Goal: Information Seeking & Learning: Learn about a topic

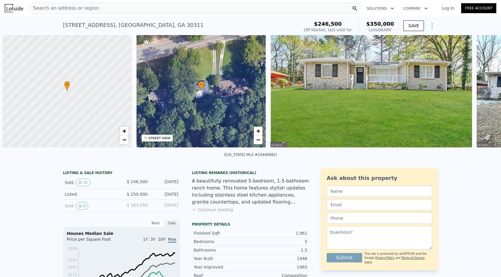
scroll to position [0, 2]
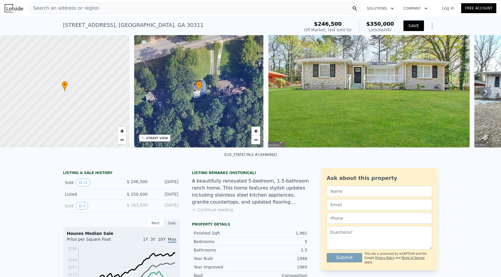
click at [418, 25] on button "SAVE" at bounding box center [413, 26] width 21 height 11
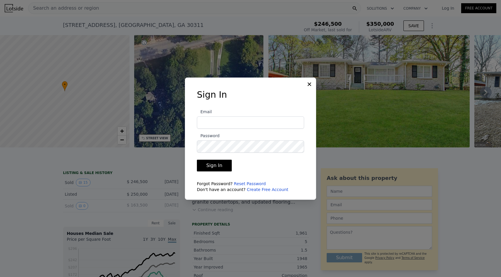
click at [240, 121] on input "Email" at bounding box center [250, 123] width 107 height 12
type input "[EMAIL_ADDRESS][DOMAIN_NAME]"
click at [221, 163] on button "Sign In" at bounding box center [214, 166] width 35 height 12
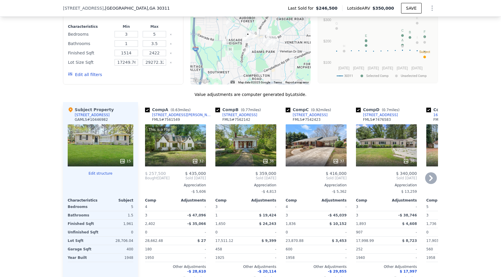
scroll to position [526, 0]
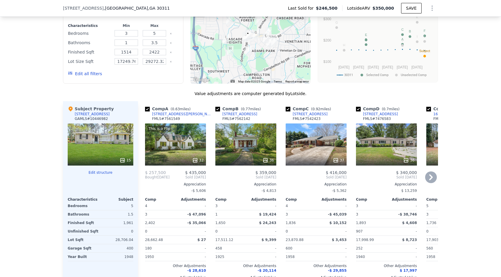
click at [289, 108] on input "checkbox" at bounding box center [288, 109] width 5 height 5
checkbox input "false"
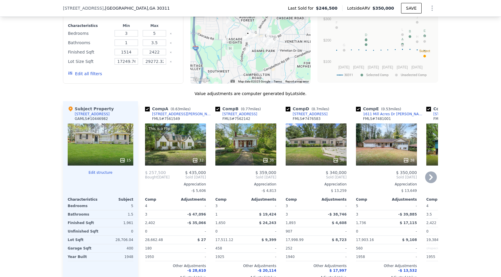
click at [218, 108] on input "checkbox" at bounding box center [217, 109] width 5 height 5
checkbox input "false"
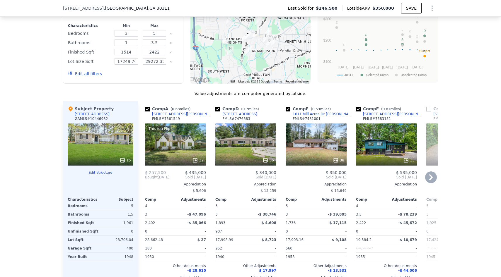
click at [147, 109] on input "checkbox" at bounding box center [147, 109] width 5 height 5
checkbox input "false"
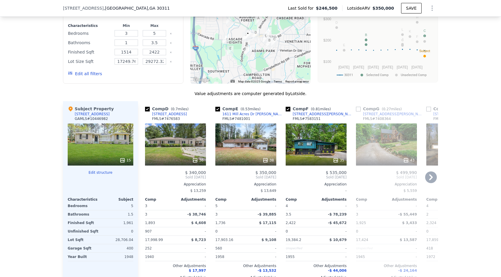
click at [289, 109] on input "checkbox" at bounding box center [288, 109] width 5 height 5
checkbox input "false"
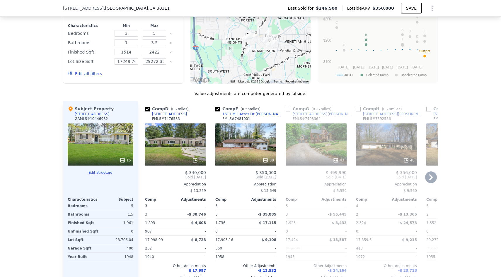
click at [218, 108] on input "checkbox" at bounding box center [217, 109] width 5 height 5
checkbox input "false"
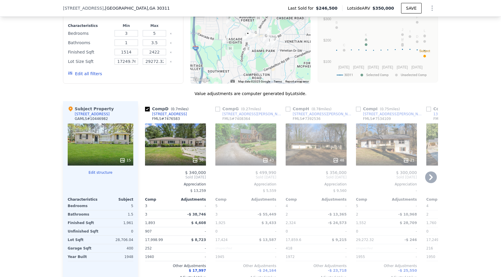
click at [430, 177] on icon at bounding box center [431, 178] width 12 height 12
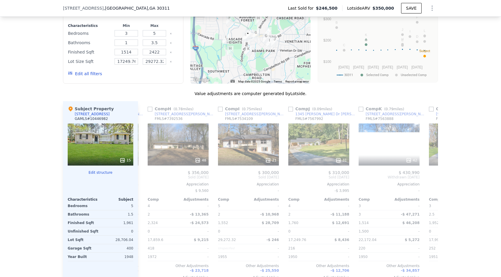
scroll to position [0, 141]
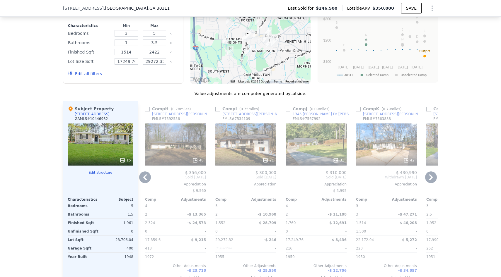
click at [430, 177] on icon at bounding box center [431, 178] width 12 height 12
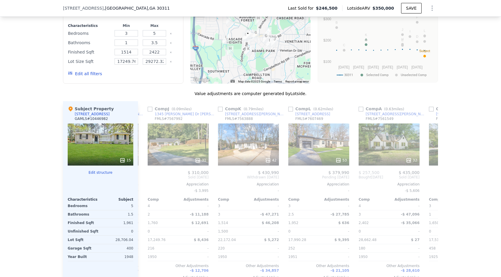
scroll to position [0, 281]
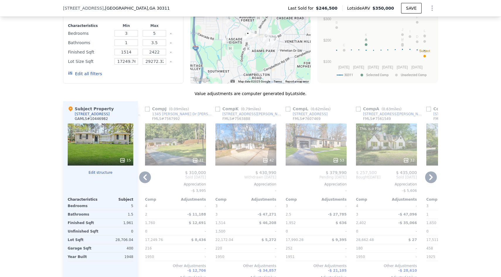
click at [359, 108] on input "checkbox" at bounding box center [358, 109] width 5 height 5
checkbox input "true"
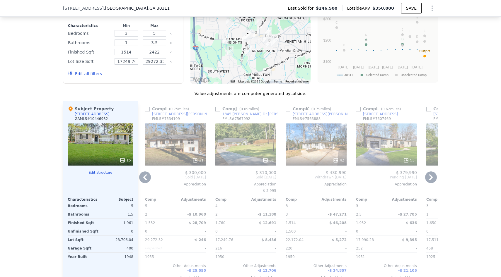
scroll to position [524, 0]
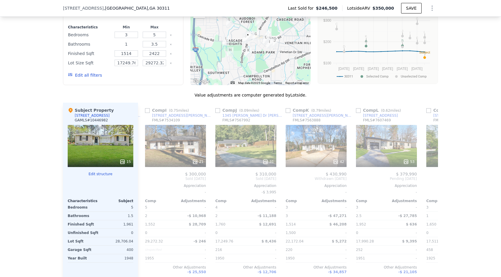
drag, startPoint x: 125, startPoint y: 43, endPoint x: 129, endPoint y: 43, distance: 4.4
click at [129, 43] on input "1" at bounding box center [126, 44] width 23 height 6
type input "2"
click at [149, 78] on button "Update Search" at bounding box center [156, 75] width 44 height 8
click at [156, 35] on input "5" at bounding box center [154, 35] width 23 height 6
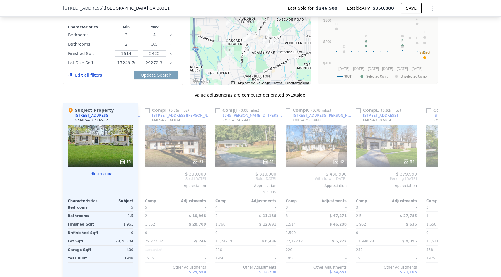
type input "4"
drag, startPoint x: 152, startPoint y: 43, endPoint x: 160, endPoint y: 43, distance: 7.9
click at [160, 43] on input "3.5" at bounding box center [154, 44] width 23 height 6
type input "3"
click at [154, 77] on button "Update Search" at bounding box center [156, 75] width 44 height 8
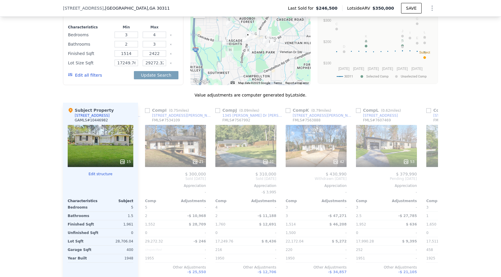
click at [131, 95] on div "Value adjustments are computer generated by Lotside ." at bounding box center [250, 95] width 375 height 6
click at [155, 77] on button "Update Search" at bounding box center [156, 75] width 44 height 8
click at [165, 62] on input "29272.32" at bounding box center [154, 63] width 23 height 6
click at [124, 63] on input "17249" at bounding box center [126, 63] width 23 height 6
type input "10249"
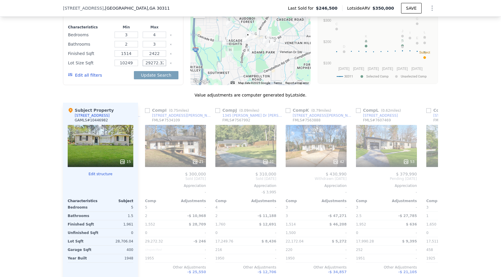
scroll to position [0, 0]
drag, startPoint x: 146, startPoint y: 62, endPoint x: 162, endPoint y: 64, distance: 16.2
click at [162, 64] on input "29272.32" at bounding box center [154, 63] width 23 height 6
drag, startPoint x: 164, startPoint y: 63, endPoint x: 143, endPoint y: 62, distance: 21.1
click at [143, 62] on input "29272.32" at bounding box center [154, 63] width 23 height 6
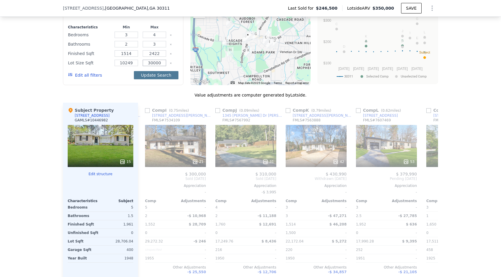
type input "30000"
click at [156, 78] on button "Update Search" at bounding box center [156, 75] width 44 height 8
checkbox input "false"
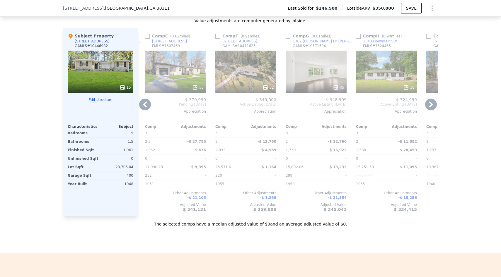
scroll to position [601, 0]
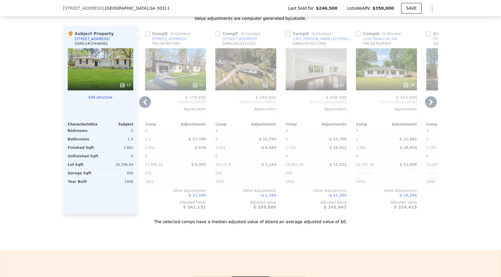
click at [145, 35] on input "checkbox" at bounding box center [147, 34] width 5 height 5
checkbox input "true"
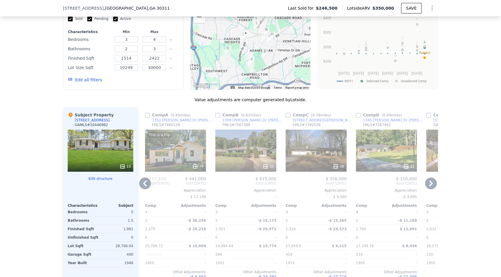
scroll to position [518, 0]
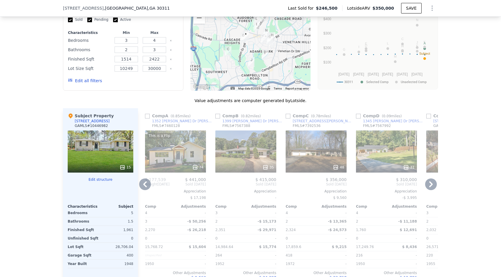
click at [146, 183] on icon at bounding box center [145, 185] width 12 height 12
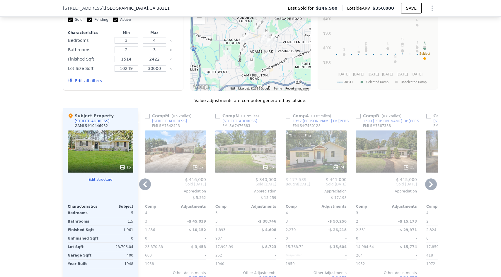
click at [146, 183] on icon at bounding box center [145, 185] width 12 height 12
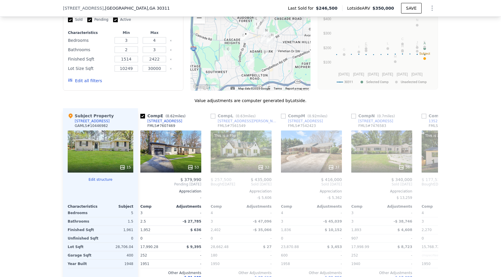
scroll to position [0, 0]
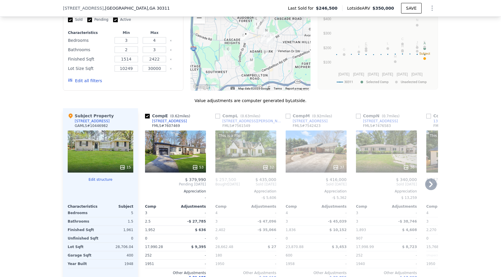
click at [146, 183] on span "Pending [DATE]" at bounding box center [175, 184] width 61 height 5
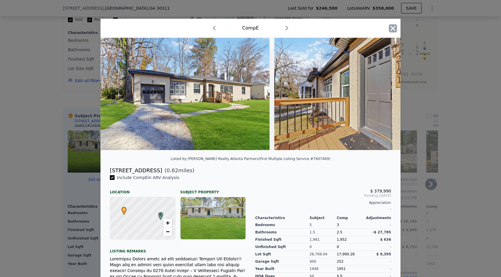
click at [395, 25] on icon "button" at bounding box center [393, 28] width 8 height 8
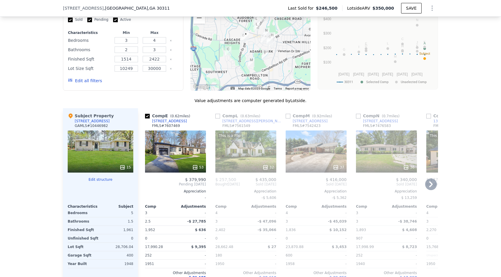
click at [358, 115] on input "checkbox" at bounding box center [358, 116] width 5 height 5
checkbox input "true"
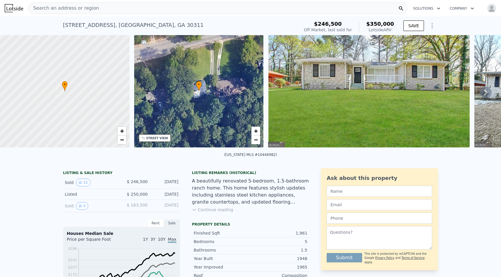
type input "5"
type input "1"
type input "1591"
type input "2456"
type input "17249.76"
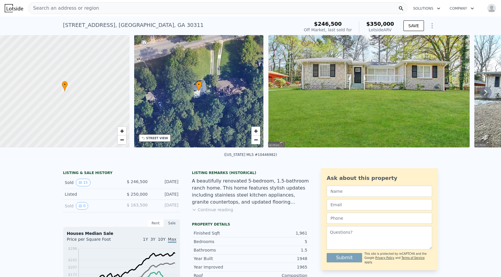
type input "28662.48"
type input "$ 362,000"
type input "$ 77,241"
checkbox input "false"
checkbox input "true"
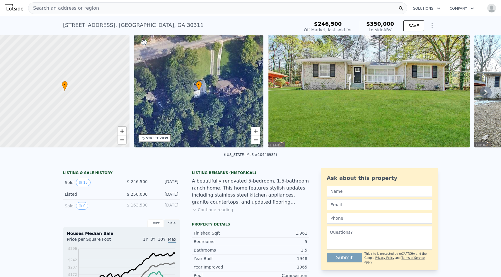
checkbox input "true"
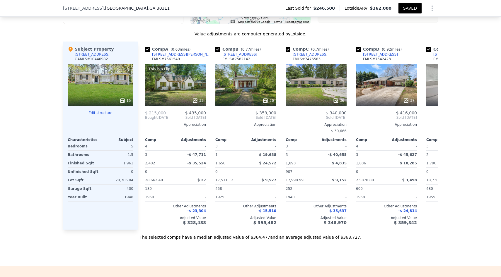
scroll to position [586, 0]
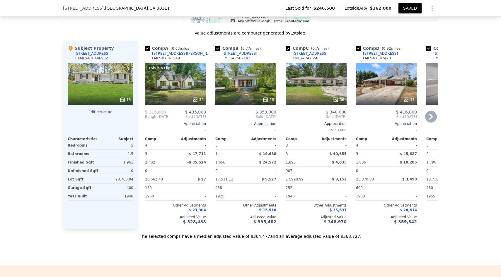
click at [430, 117] on icon at bounding box center [431, 117] width 12 height 12
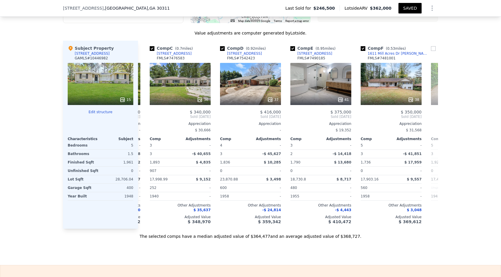
scroll to position [0, 141]
